Goal: Task Accomplishment & Management: Use online tool/utility

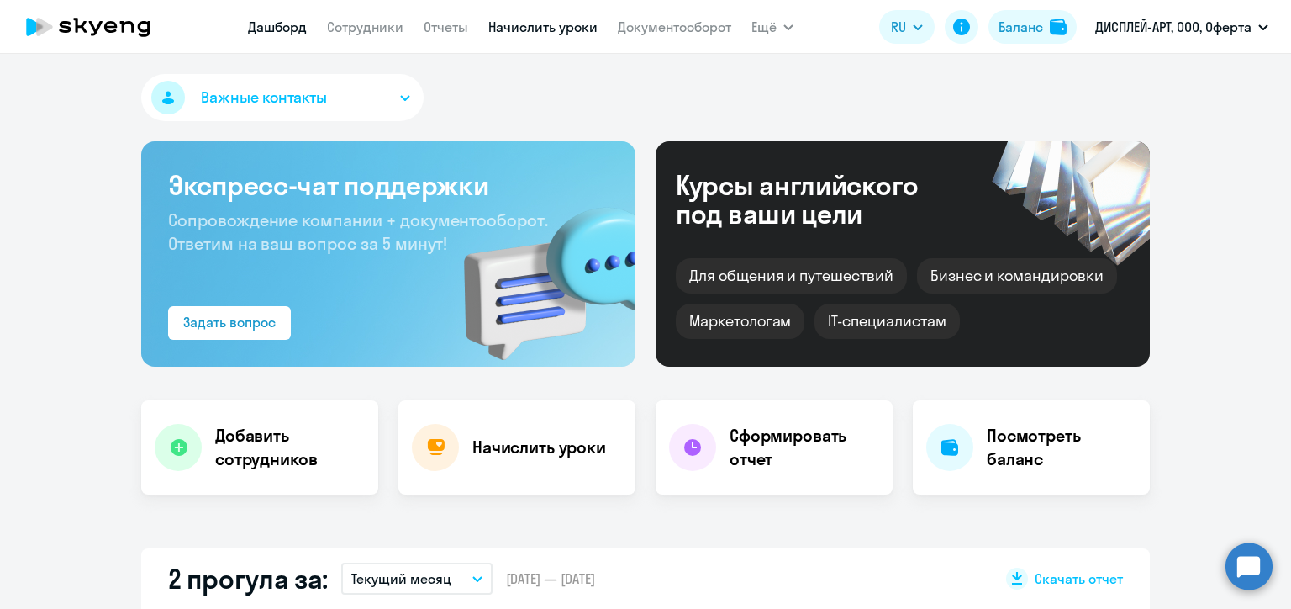
click at [551, 29] on link "Начислить уроки" at bounding box center [542, 26] width 109 height 17
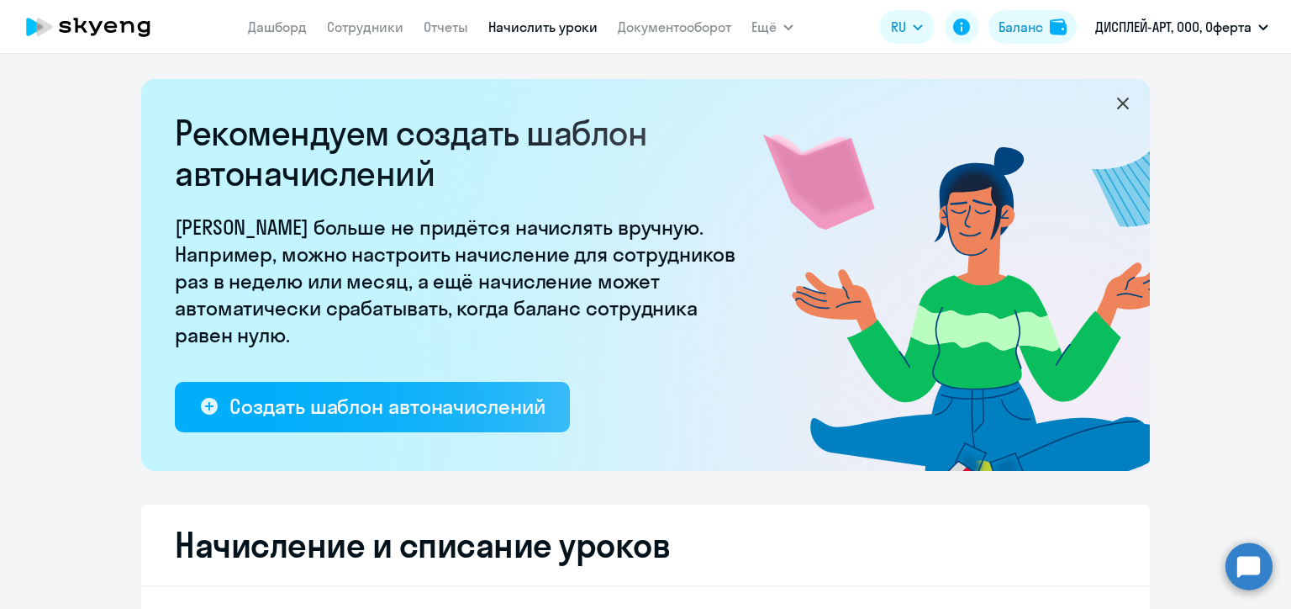
scroll to position [168, 0]
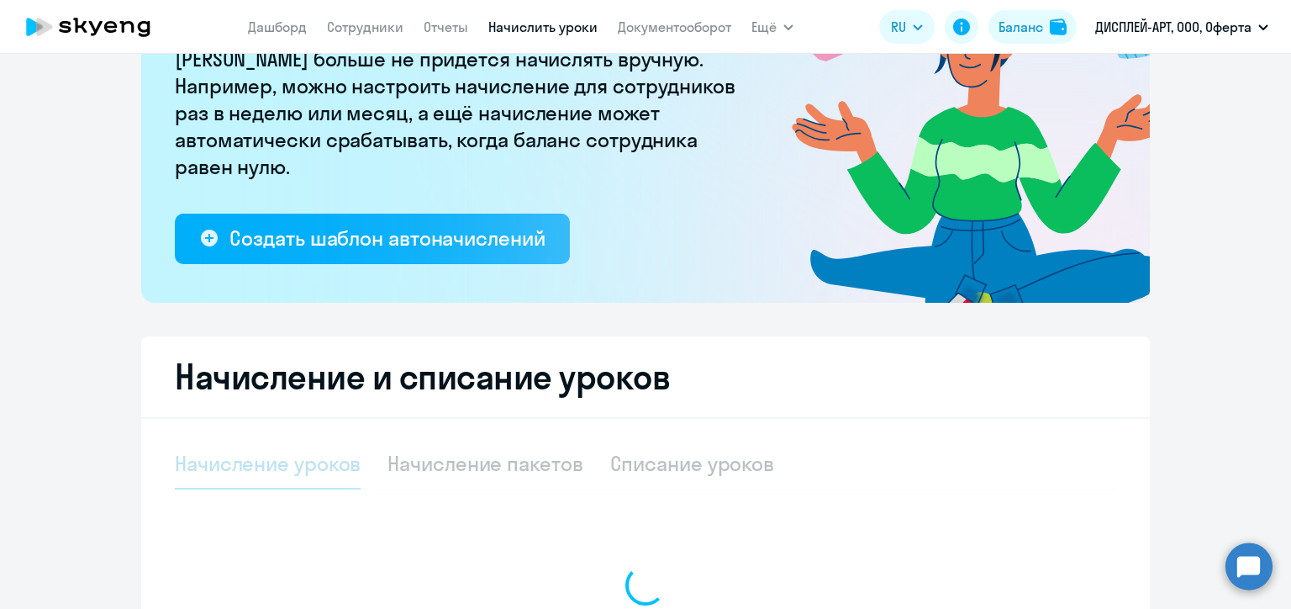
select select "10"
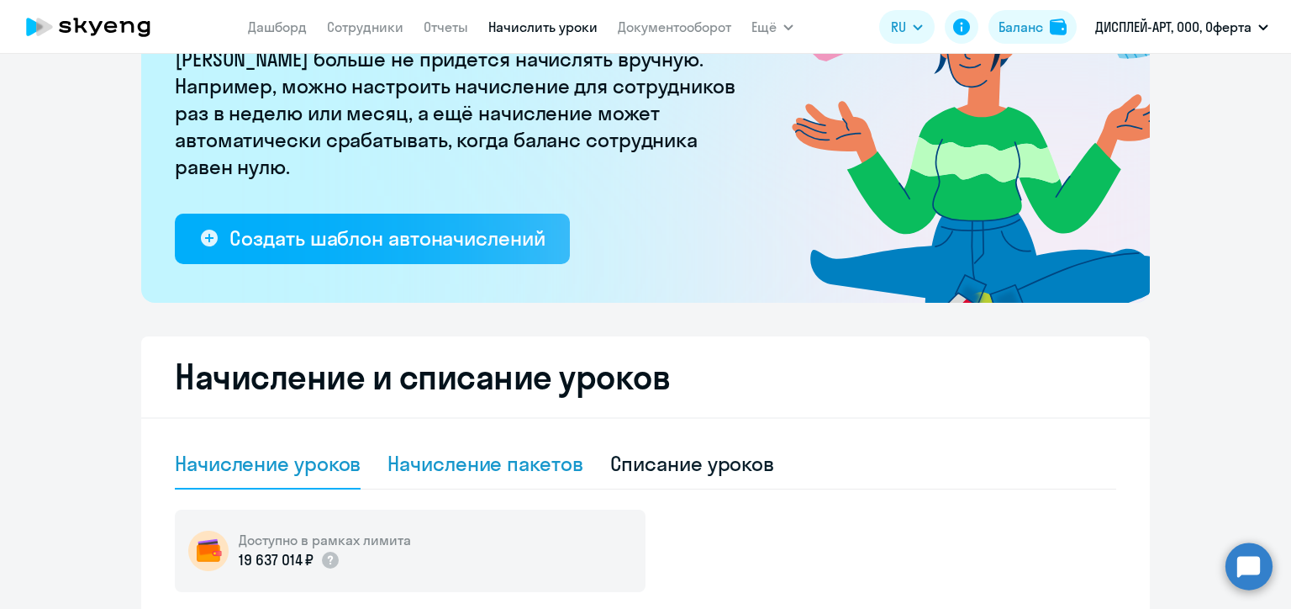
click at [509, 459] on div "Начисление пакетов" at bounding box center [484, 463] width 195 height 27
select select "10"
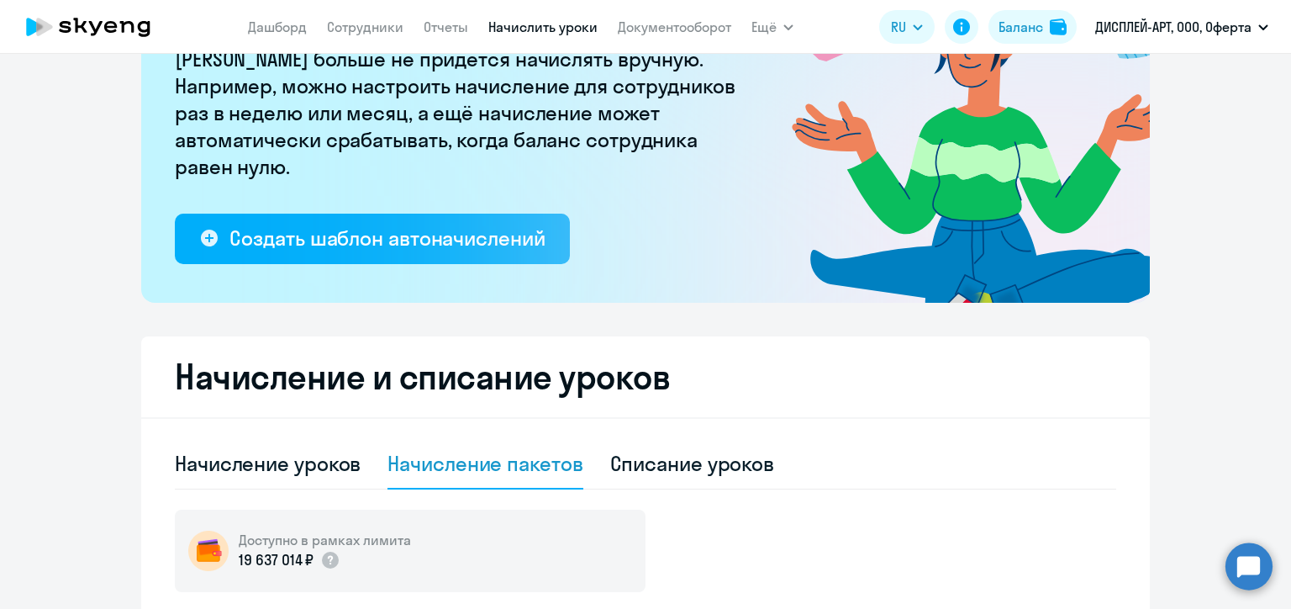
scroll to position [504, 0]
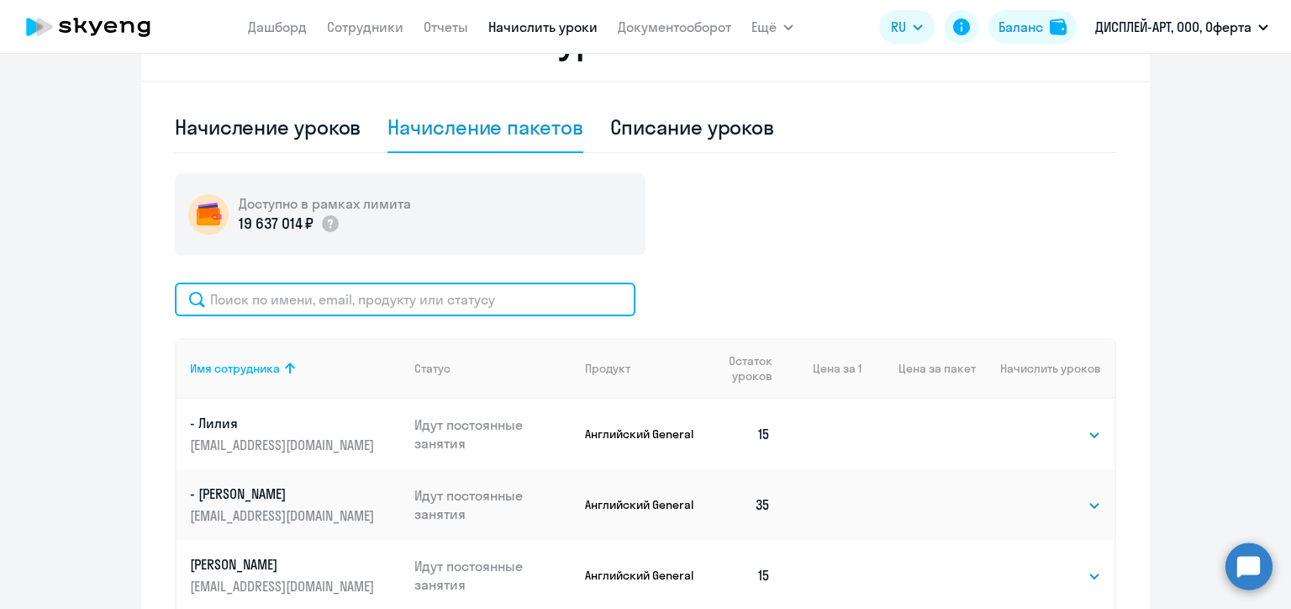
click at [482, 295] on input "text" at bounding box center [405, 299] width 461 height 34
paste input "[PERSON_NAME]"
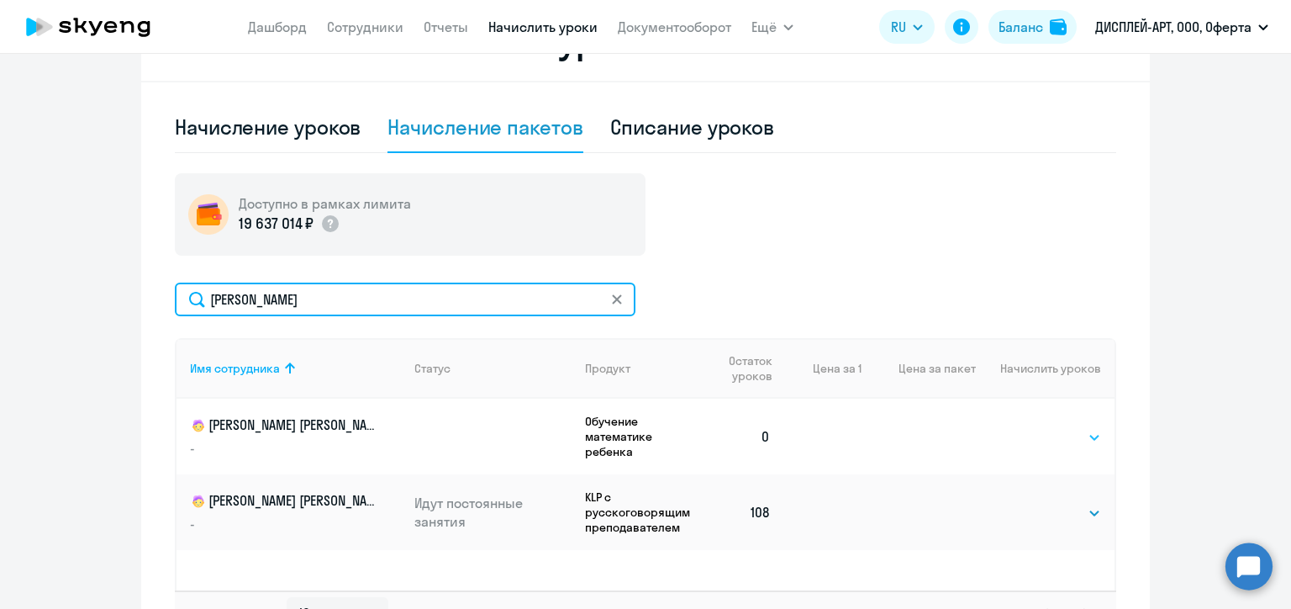
type input "[PERSON_NAME]"
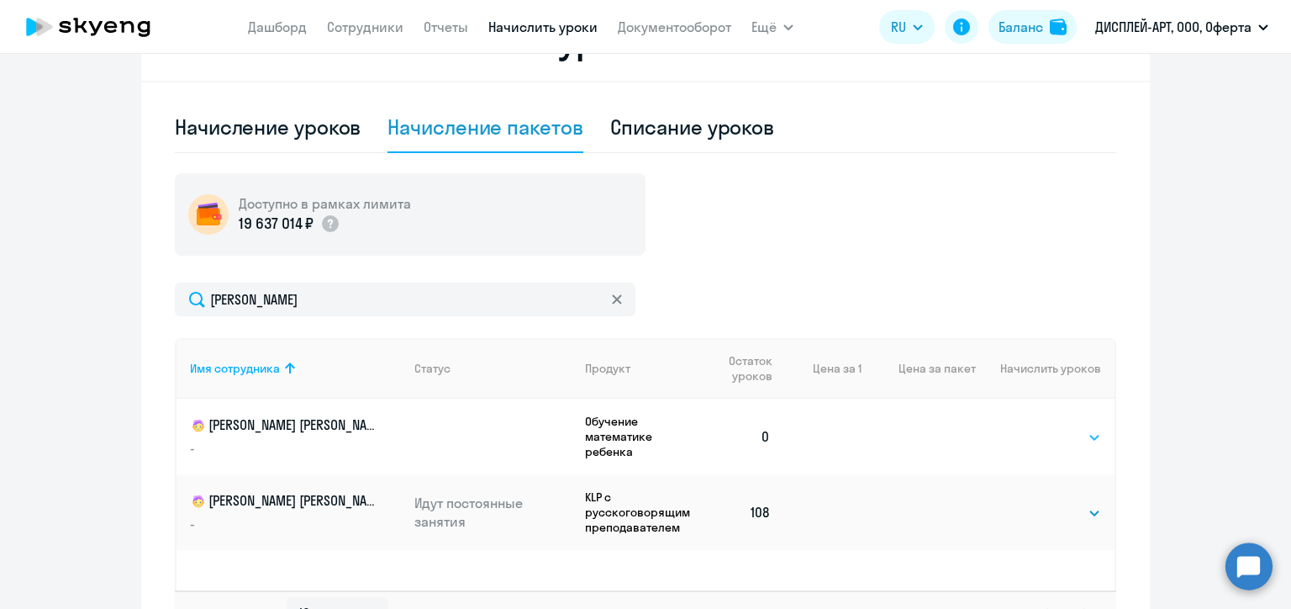
click at [1069, 435] on select "Выбрать 4 8 16 32 64 96 128" at bounding box center [1066, 437] width 69 height 20
click at [1062, 442] on select "Выбрать 4 8 16 32 64 96 128" at bounding box center [1066, 437] width 69 height 20
select select "4"
click at [1032, 427] on select "Выбрать 4 8 16 32 64 96 128" at bounding box center [1066, 437] width 69 height 20
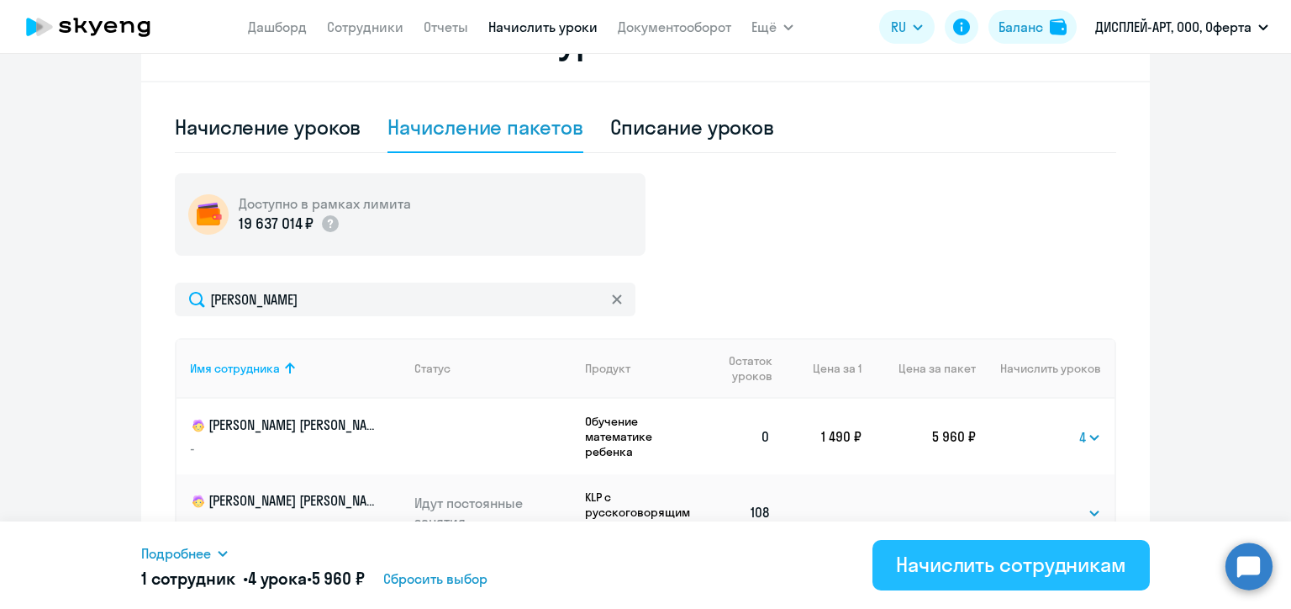
click at [1033, 571] on div "Начислить сотрудникам" at bounding box center [1011, 564] width 230 height 27
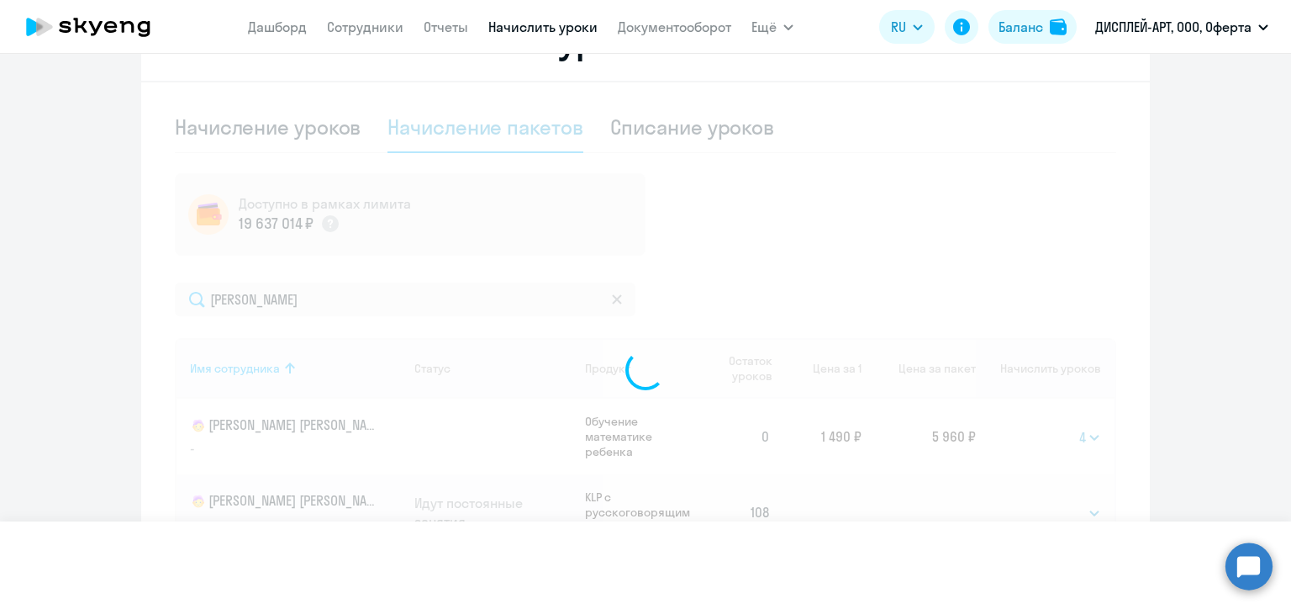
select select
